Goal: Information Seeking & Learning: Learn about a topic

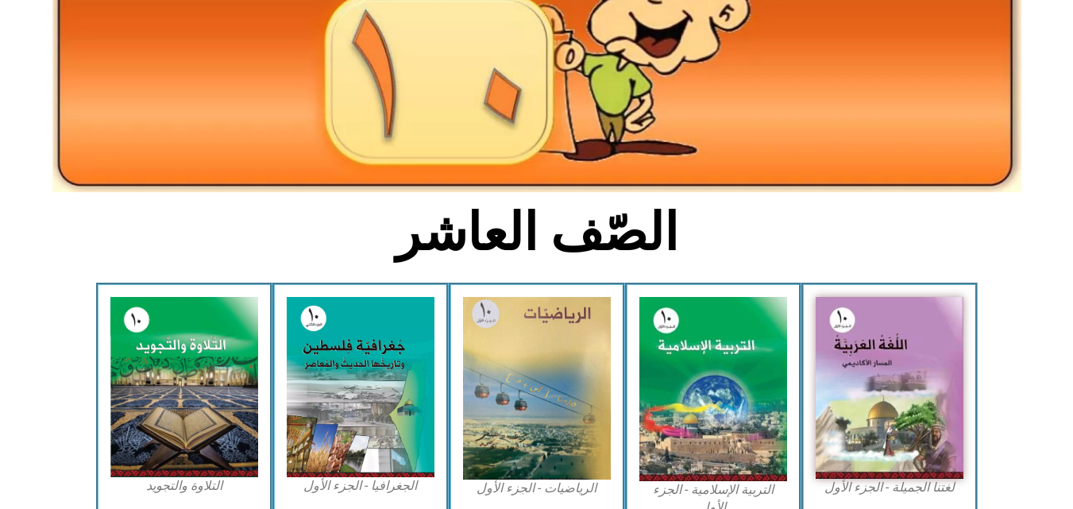
scroll to position [238, 0]
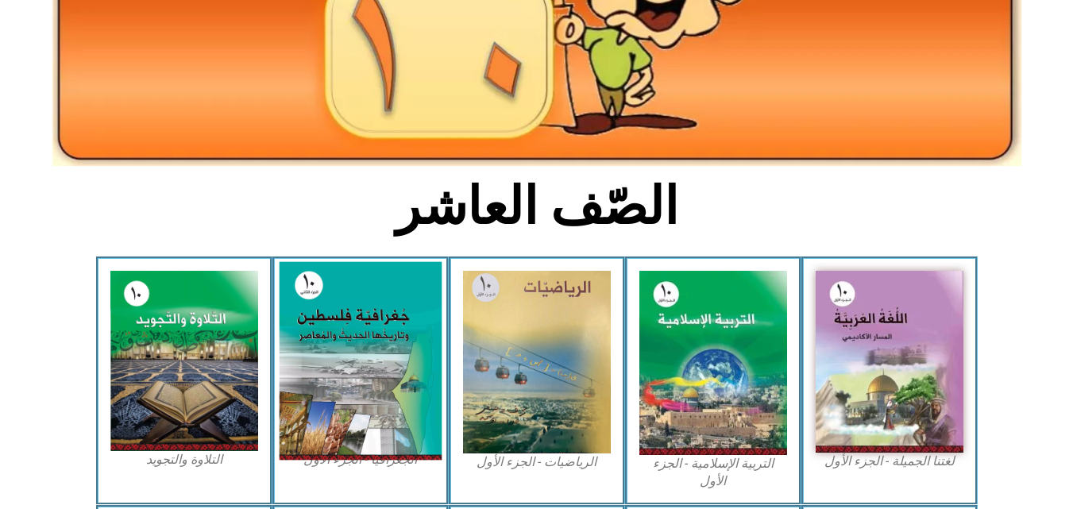
click at [400, 364] on img at bounding box center [360, 361] width 163 height 198
click at [374, 340] on img at bounding box center [360, 361] width 163 height 198
